Goal: Transaction & Acquisition: Purchase product/service

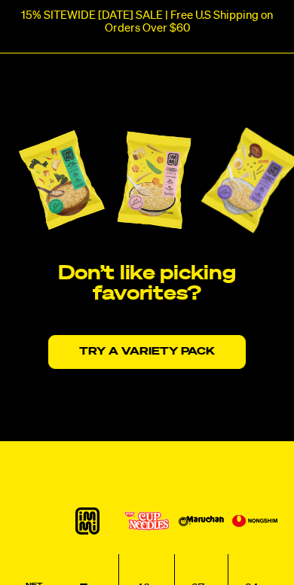
scroll to position [2755, 0]
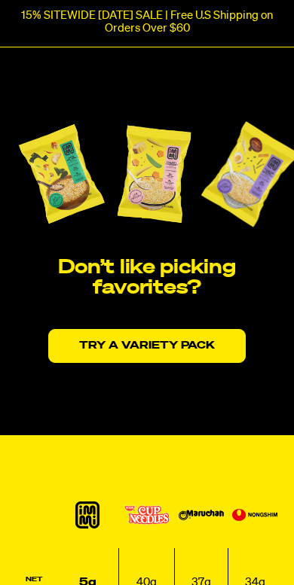
click at [159, 337] on link "Try a variety pack" at bounding box center [146, 346] width 197 height 34
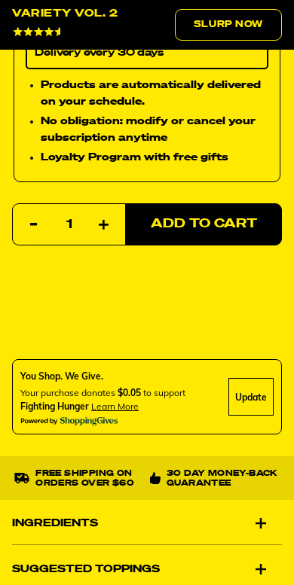
scroll to position [1174, 0]
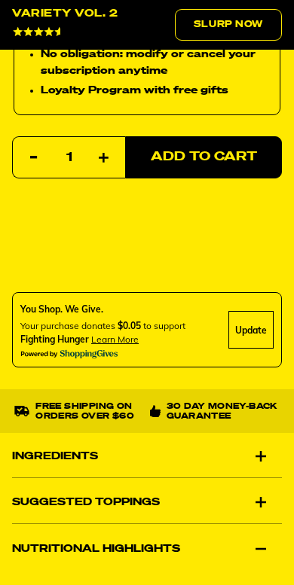
click at [215, 157] on span "Add to Cart" at bounding box center [204, 157] width 106 height 13
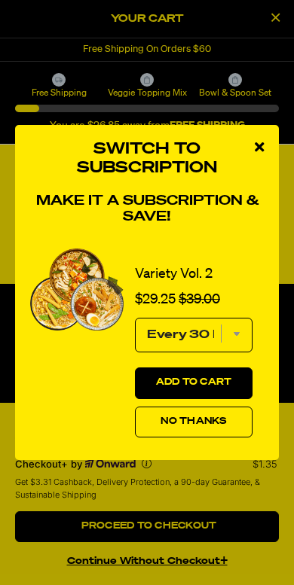
click at [219, 423] on span "No Thanks" at bounding box center [192, 421] width 65 height 9
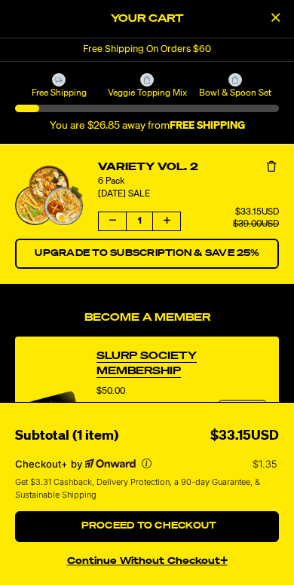
click at [276, 17] on icon "Close Cart" at bounding box center [275, 18] width 8 height 14
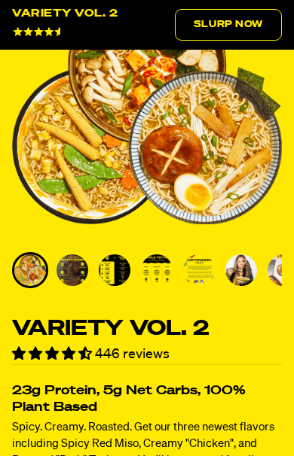
scroll to position [0, 0]
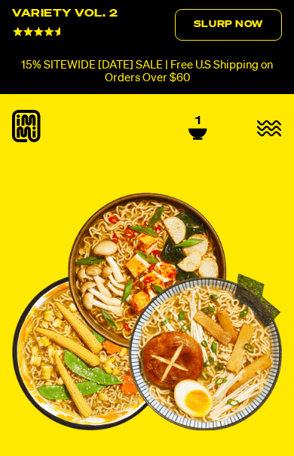
click at [238, 26] on link "Slurp Now" at bounding box center [228, 25] width 107 height 32
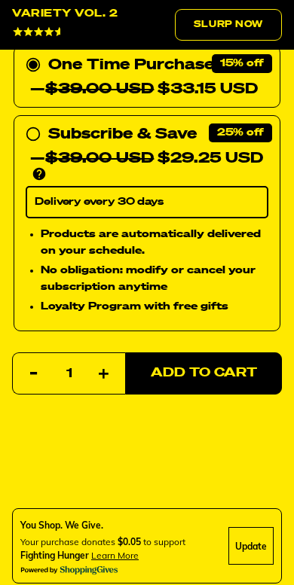
scroll to position [963, 0]
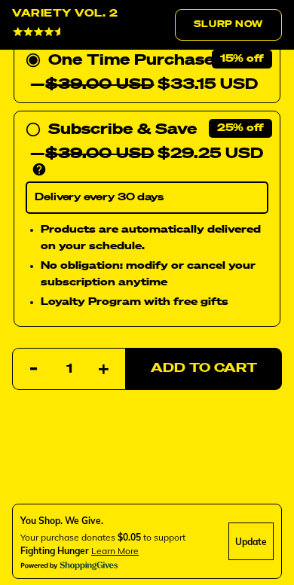
click at [232, 367] on span "Add to Cart" at bounding box center [204, 368] width 106 height 13
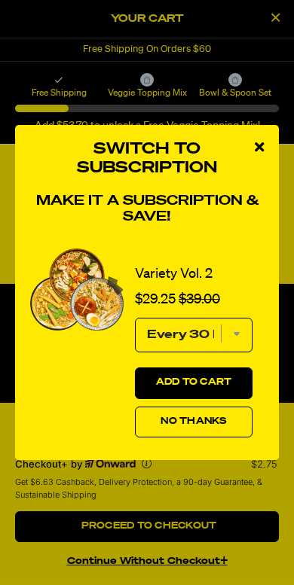
scroll to position [0, 0]
click at [215, 419] on span "No Thanks" at bounding box center [192, 421] width 65 height 9
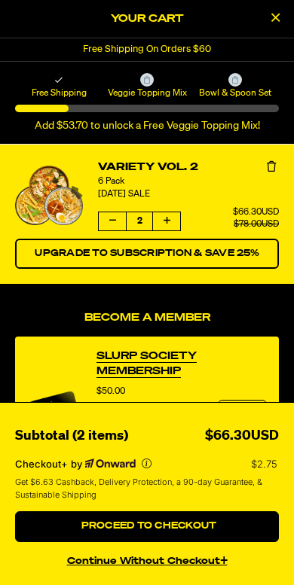
click at [198, 474] on span "Proceed to Checkout" at bounding box center [147, 526] width 139 height 9
